Goal: Check status

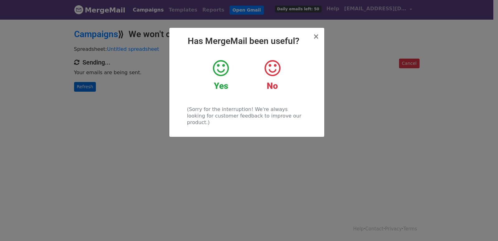
click at [82, 83] on div "× Has MergeMail been useful? Yes No (Sorry for the interruption! We're always l…" at bounding box center [249, 130] width 498 height 222
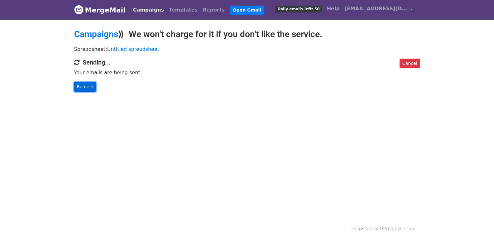
click at [82, 85] on link "Refresh" at bounding box center [85, 87] width 22 height 10
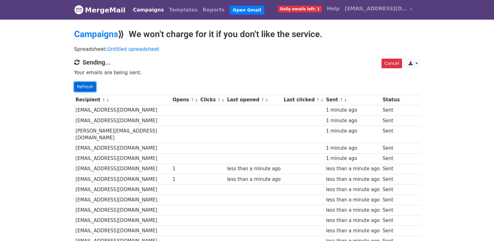
click at [80, 85] on link "Refresh" at bounding box center [85, 87] width 22 height 10
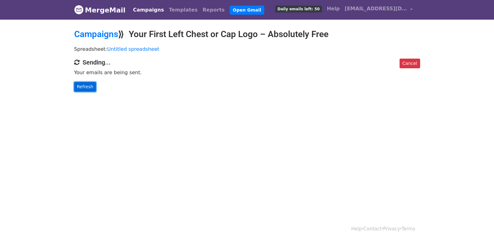
click at [90, 86] on link "Refresh" at bounding box center [85, 87] width 22 height 10
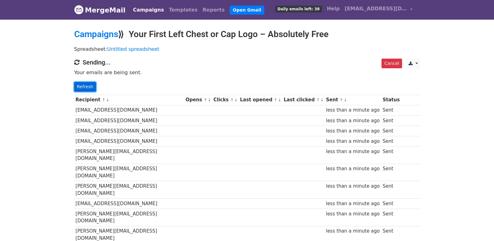
click at [86, 90] on link "Refresh" at bounding box center [85, 87] width 22 height 10
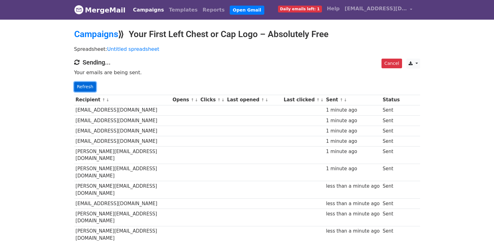
click at [81, 85] on link "Refresh" at bounding box center [85, 87] width 22 height 10
